Goal: Information Seeking & Learning: Learn about a topic

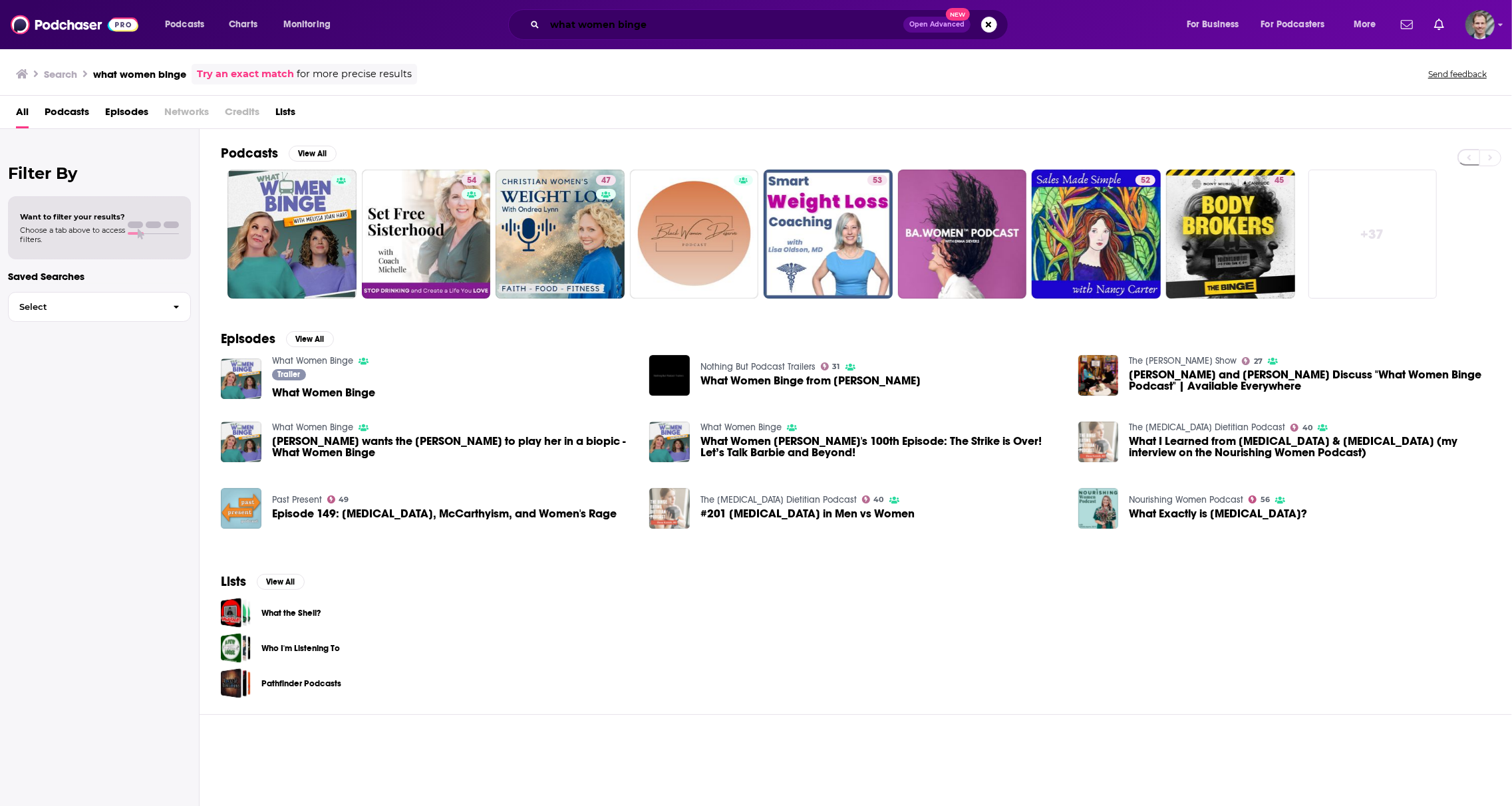
click at [719, 20] on input "what women binge" at bounding box center [723, 25] width 359 height 22
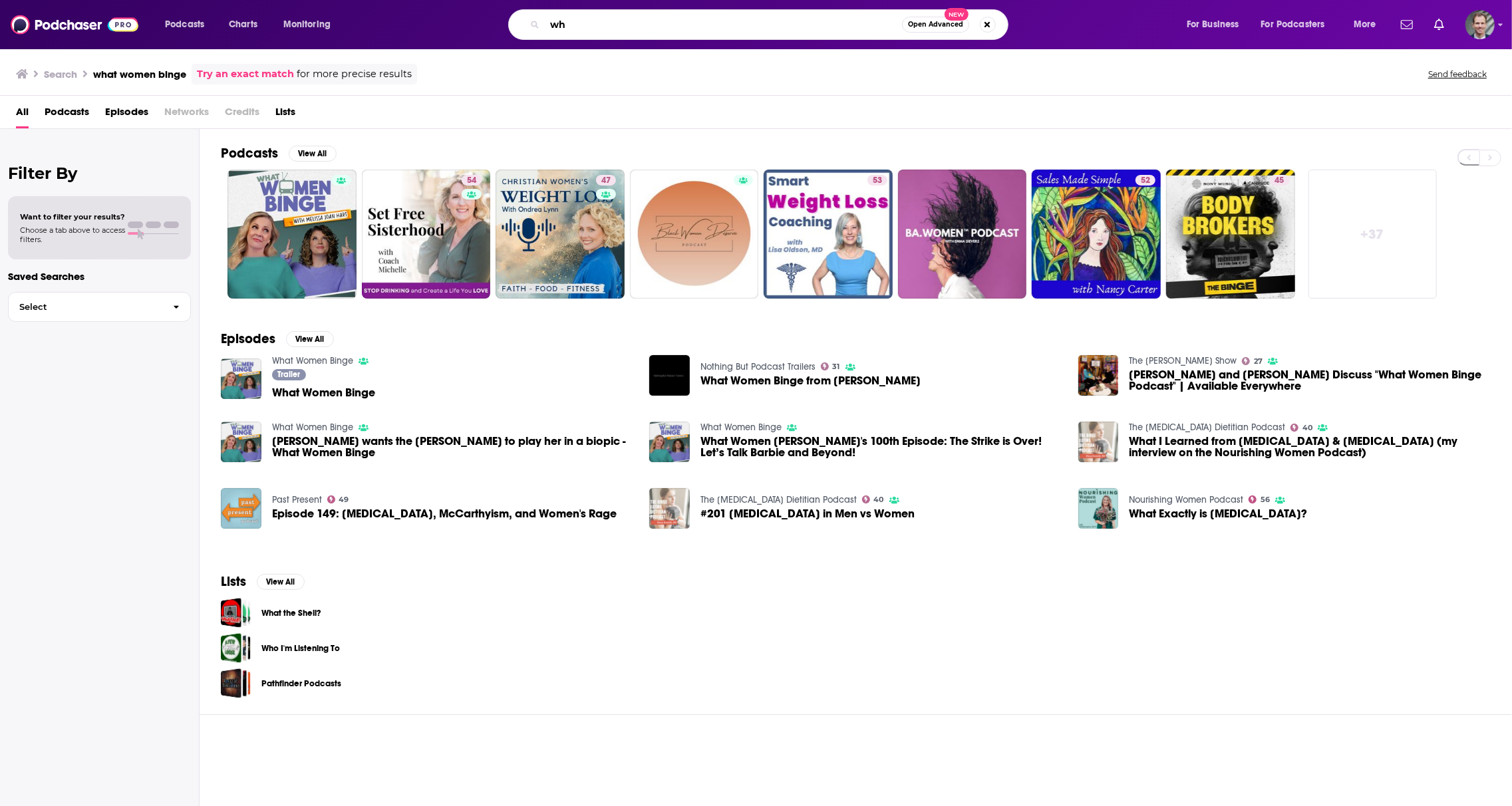
type input "w"
type input "everyone's talking money"
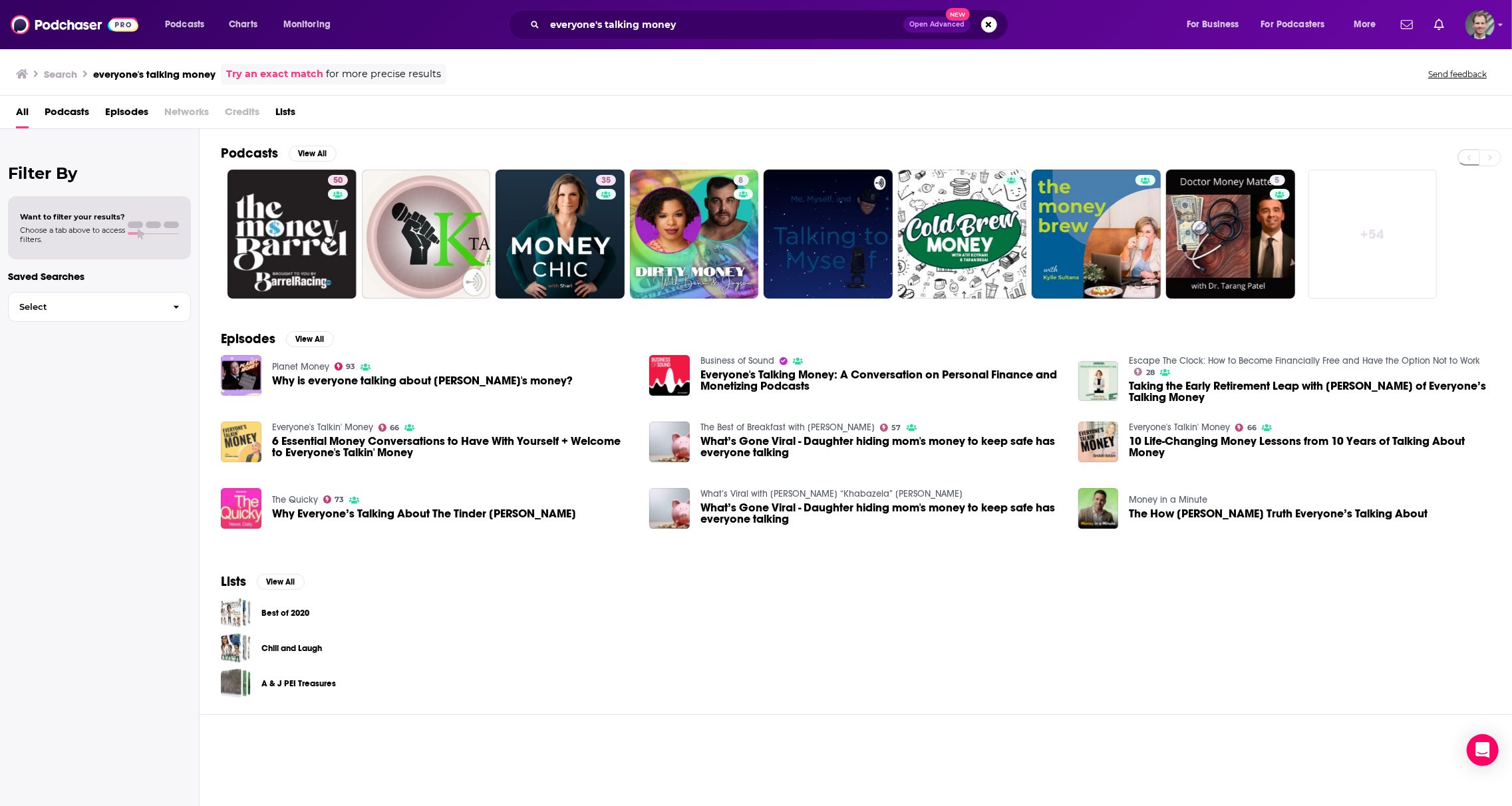
click at [237, 446] on img "6 Essential Money Conversations to Have With Yourself + Welcome to Everyone's T…" at bounding box center [241, 442] width 41 height 40
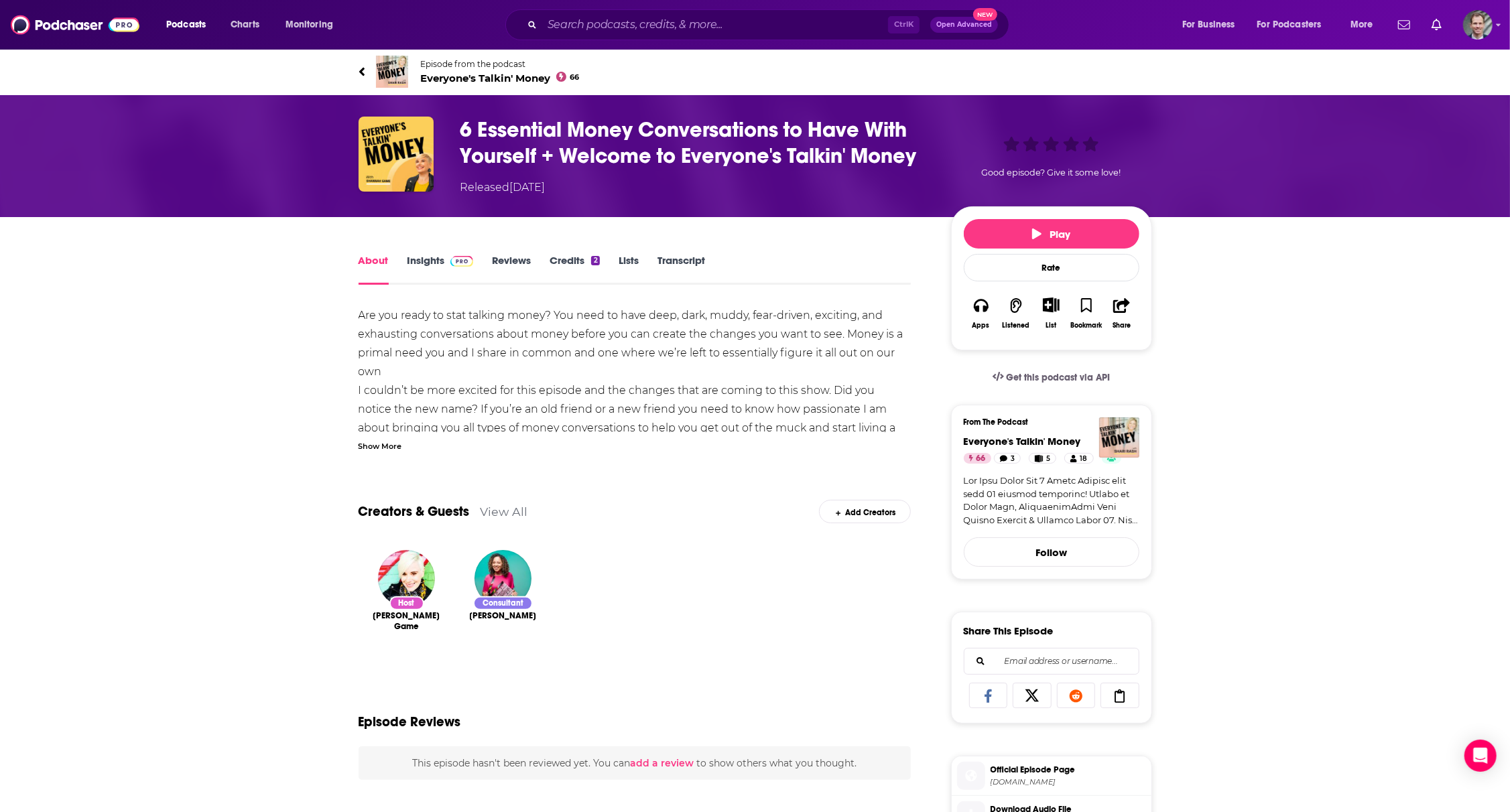
click at [378, 450] on div "Show More" at bounding box center [380, 445] width 44 height 13
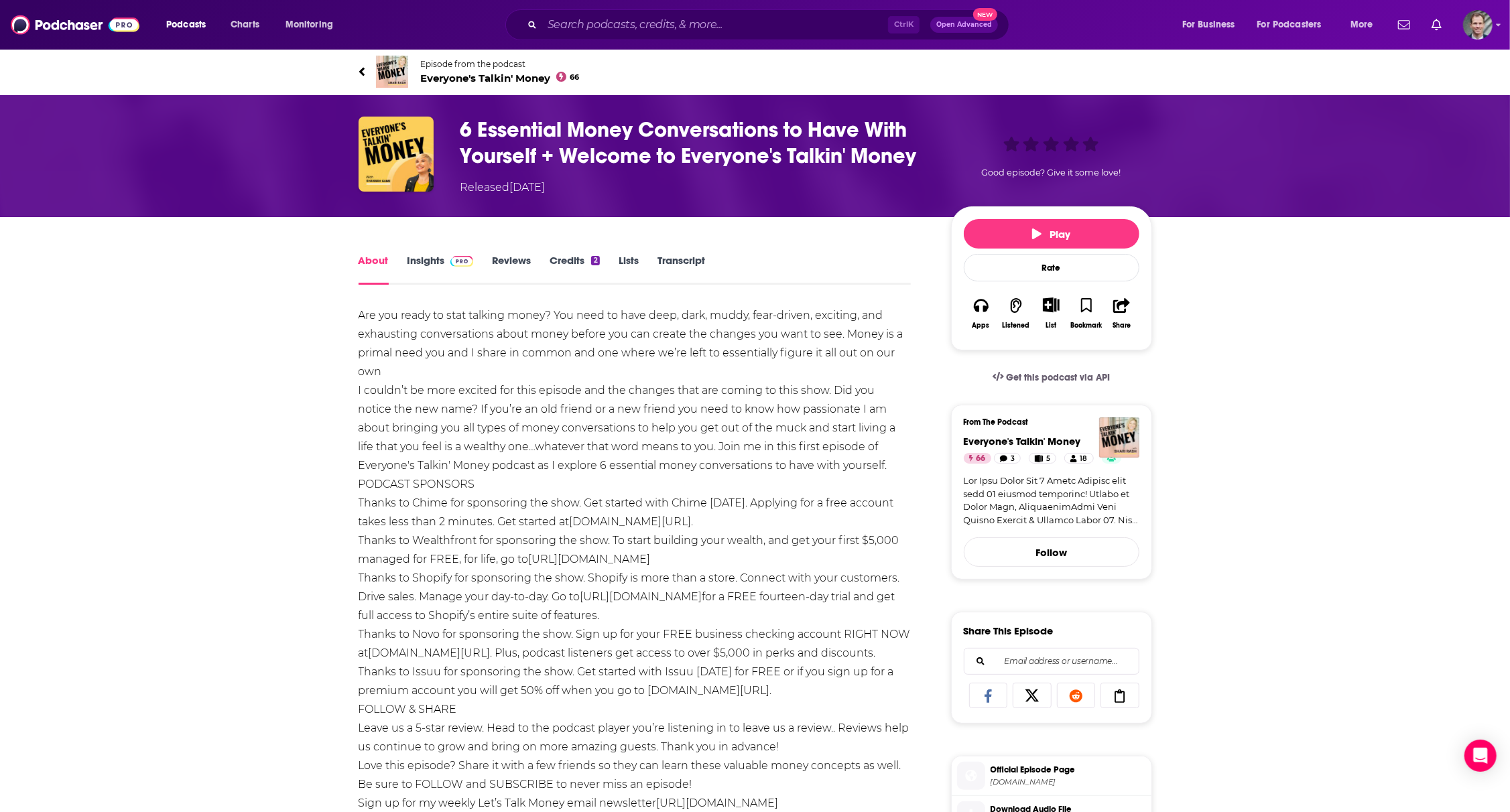
click at [395, 65] on img at bounding box center [392, 72] width 32 height 32
